Goal: Transaction & Acquisition: Purchase product/service

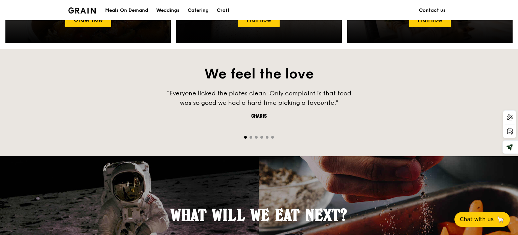
scroll to position [481, 0]
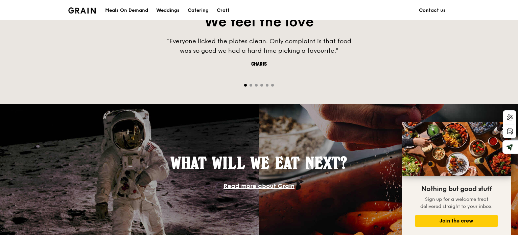
drag, startPoint x: 283, startPoint y: 122, endPoint x: 211, endPoint y: 90, distance: 78.4
click at [211, 90] on div "We feel the love “Ordering was simple, the food classy, healthy yet delicious. …" at bounding box center [259, 50] width 518 height 107
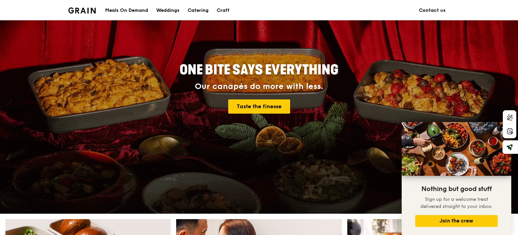
scroll to position [0, 0]
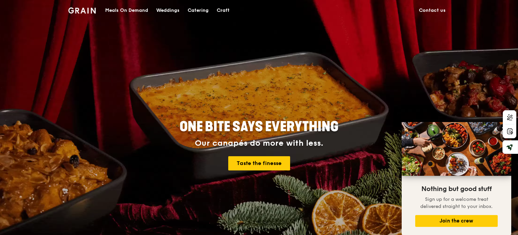
click at [134, 8] on div "Meals On Demand" at bounding box center [126, 10] width 43 height 20
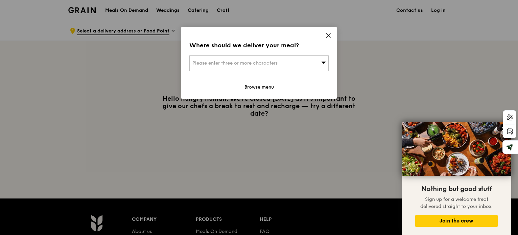
click at [326, 36] on icon at bounding box center [328, 35] width 6 height 6
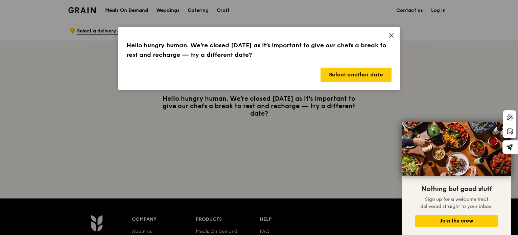
click at [391, 31] on div "Hello hungry human. We’re closed [DATE] as it’s important to give our chefs a b…" at bounding box center [258, 58] width 281 height 63
click at [388, 35] on icon at bounding box center [391, 35] width 6 height 6
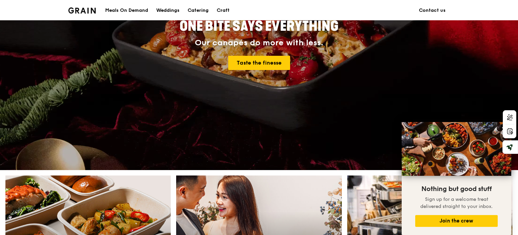
scroll to position [96, 0]
